Goal: Find specific page/section: Find specific page/section

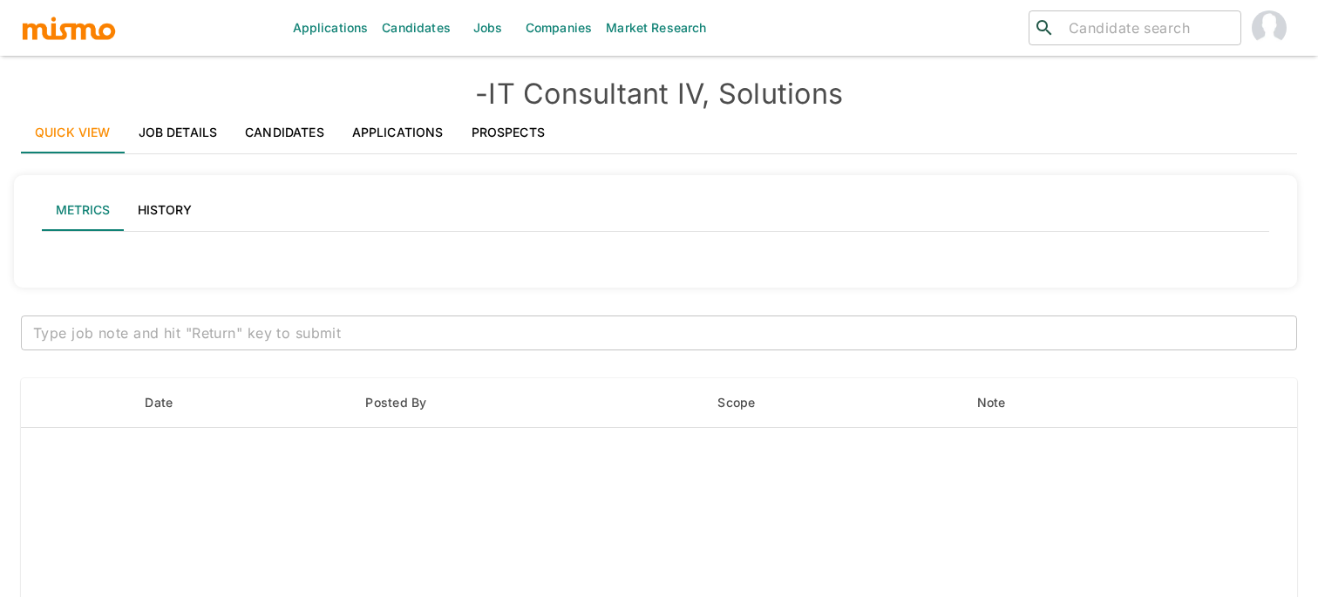
type input "Active statuses"
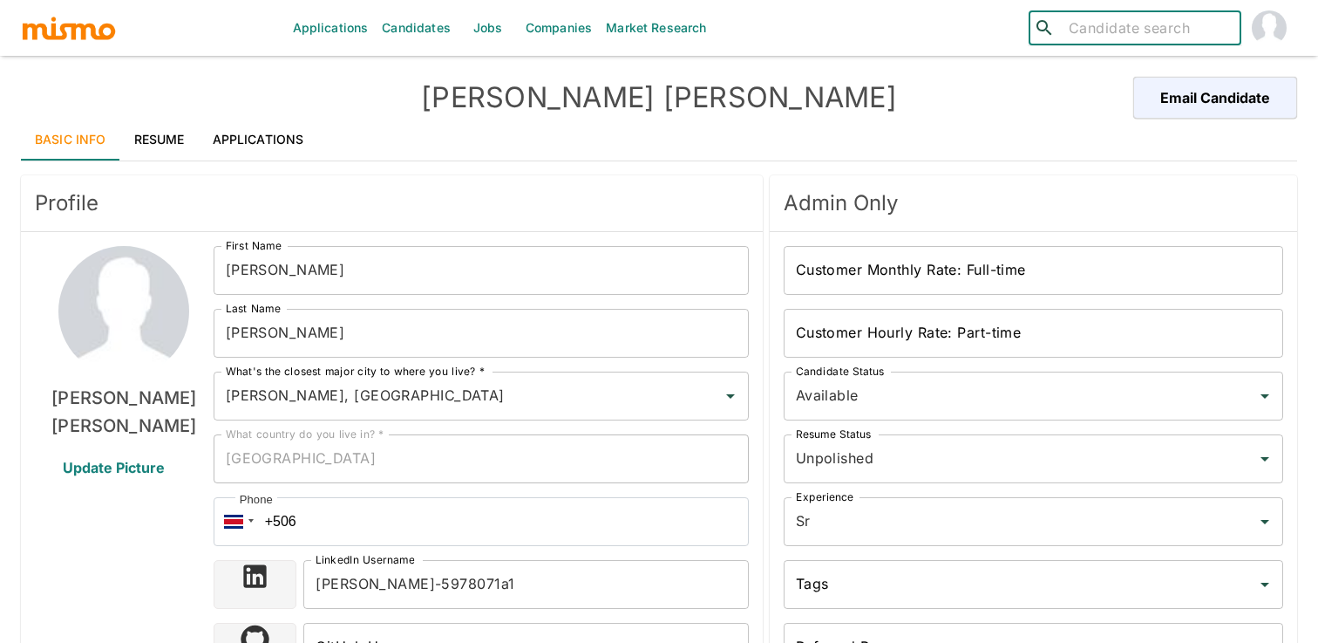
click at [1109, 25] on input "search" at bounding box center [1148, 28] width 172 height 24
type input "reivin"
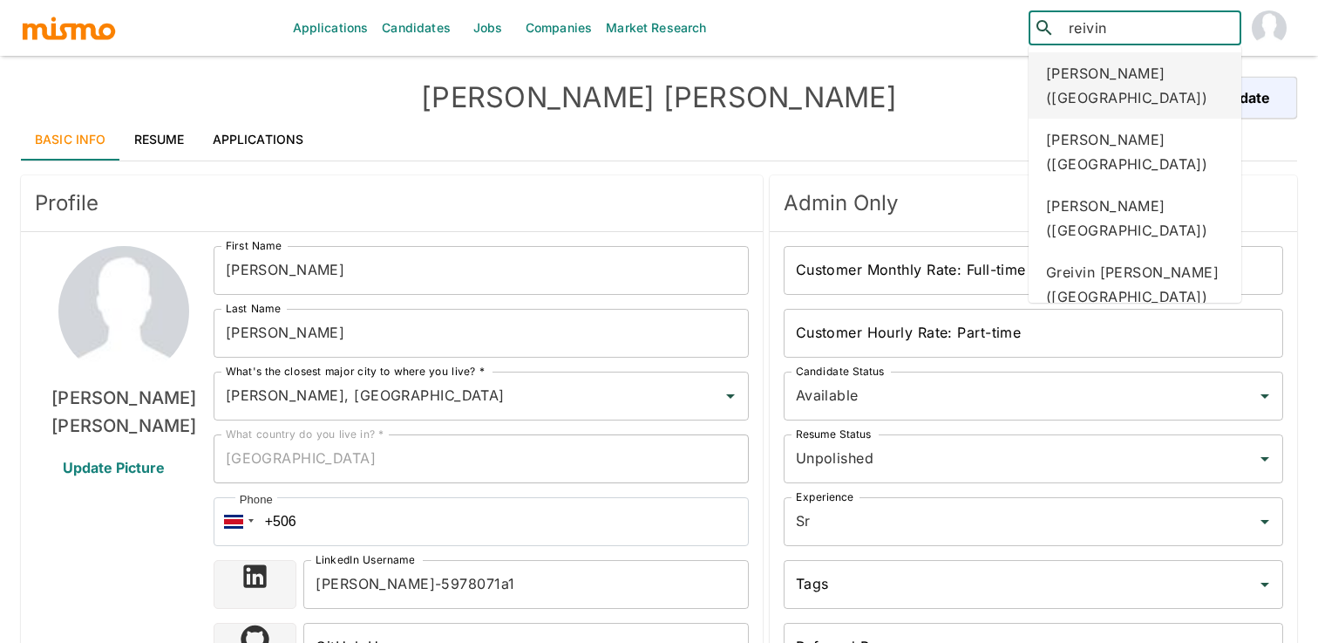
click at [1132, 85] on div "[PERSON_NAME] ([GEOGRAPHIC_DATA])" at bounding box center [1135, 85] width 213 height 66
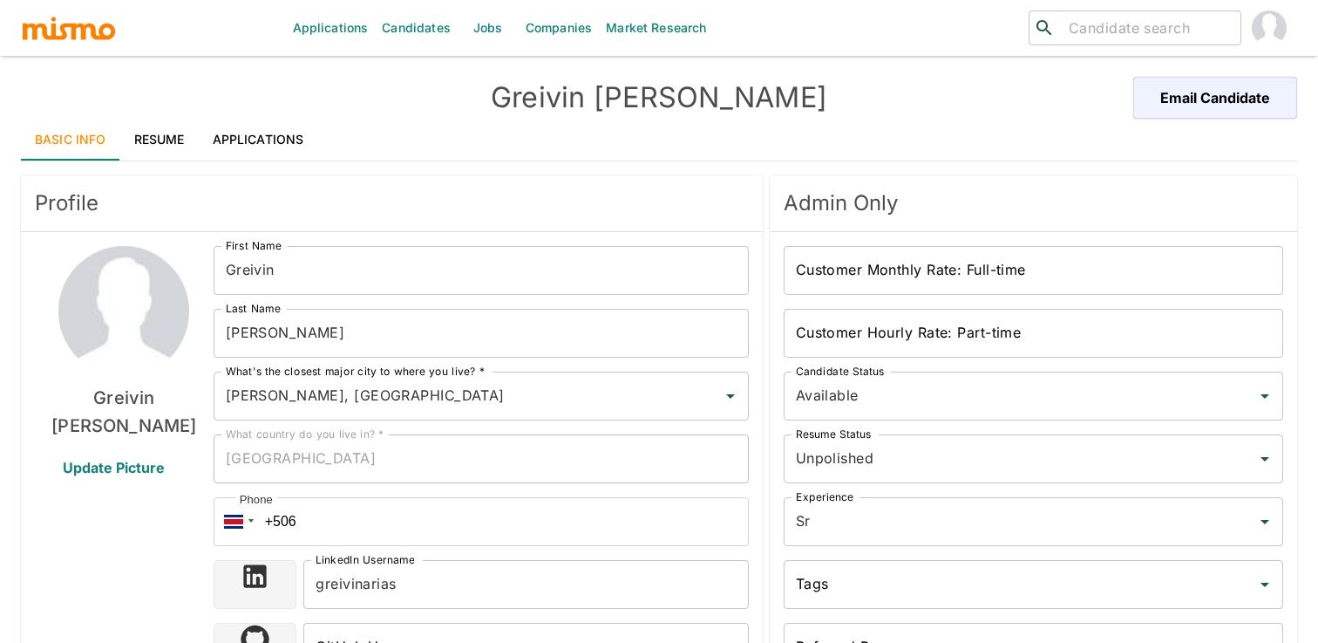
click at [180, 132] on link "Resume" at bounding box center [159, 140] width 78 height 42
